Goal: Transaction & Acquisition: Obtain resource

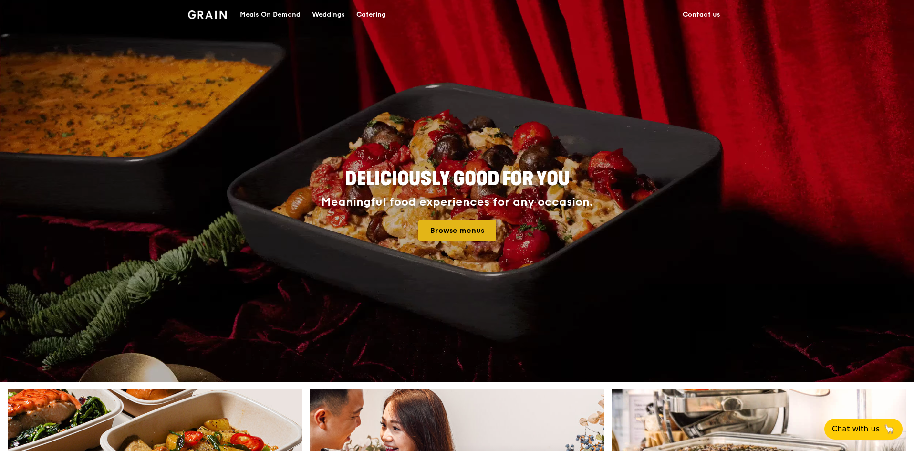
click at [474, 232] on link "Browse menus" at bounding box center [457, 230] width 78 height 20
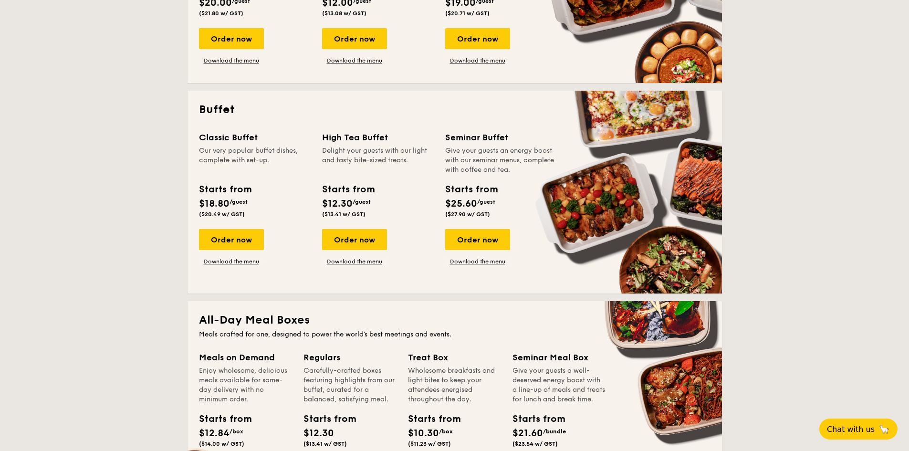
scroll to position [382, 0]
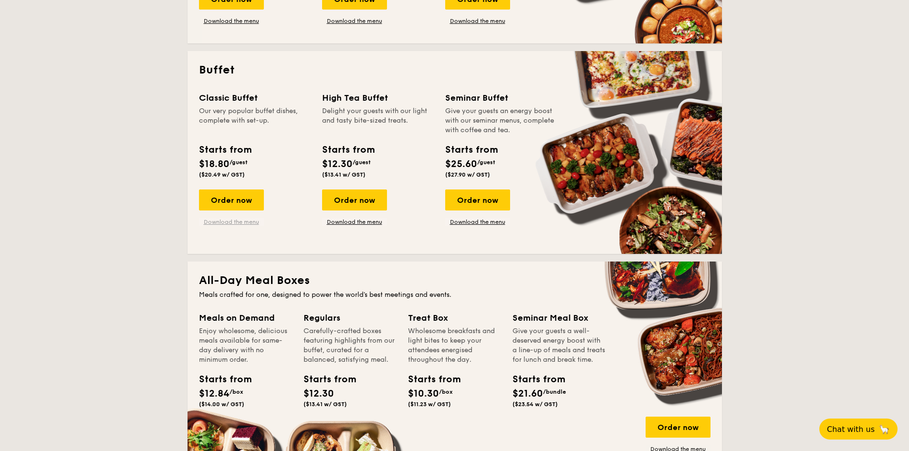
click at [244, 223] on link "Download the menu" at bounding box center [231, 222] width 65 height 8
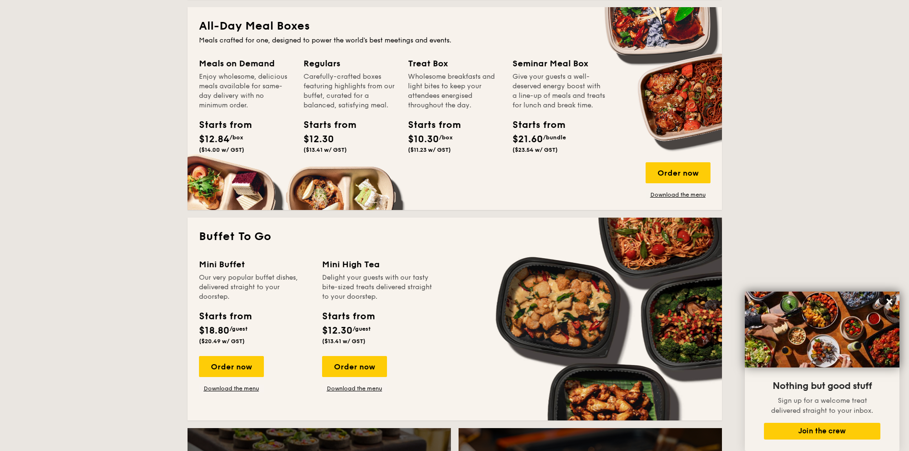
scroll to position [0, 0]
